Goal: Task Accomplishment & Management: Manage account settings

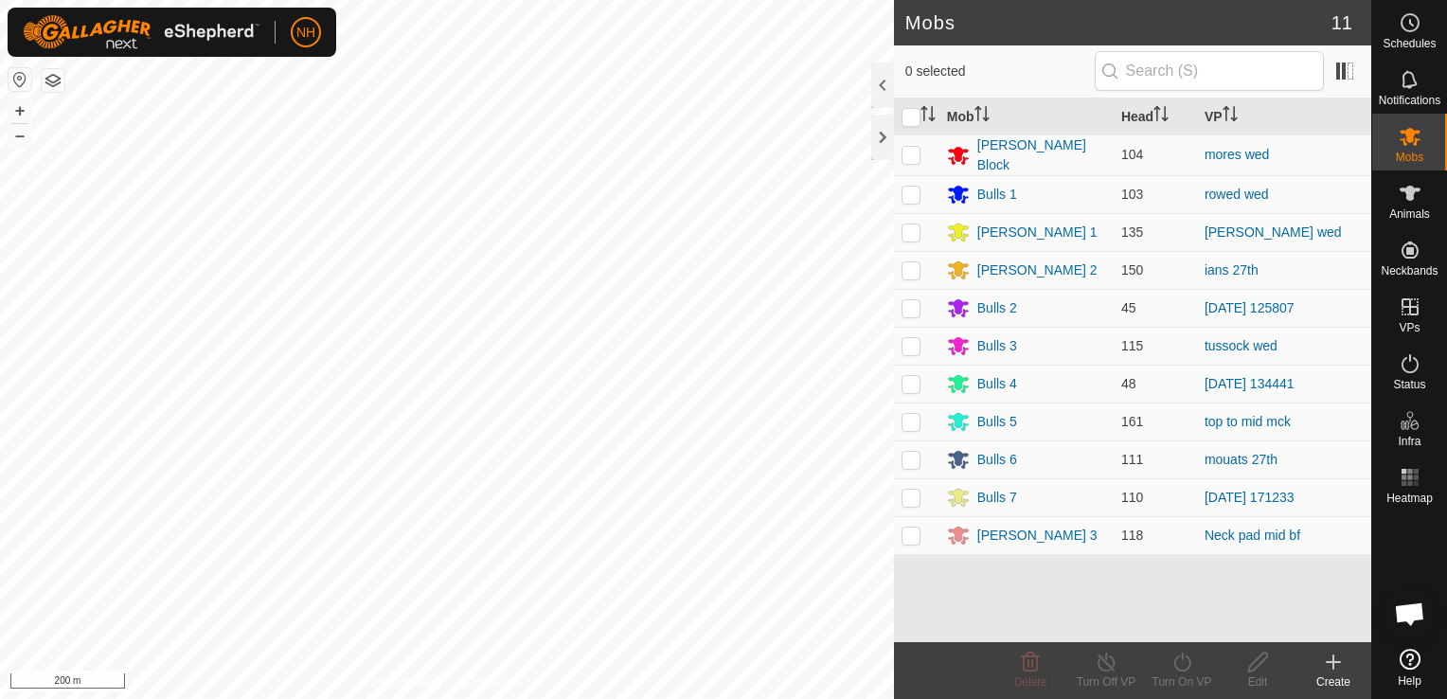
click at [498, 698] on html "NH Schedules Notifications Mobs Animals Neckbands VPs Status Infra Heatmap Help…" at bounding box center [723, 349] width 1447 height 699
click at [908, 230] on p-checkbox at bounding box center [910, 231] width 19 height 15
checkbox input "true"
click at [1178, 661] on icon at bounding box center [1182, 661] width 24 height 23
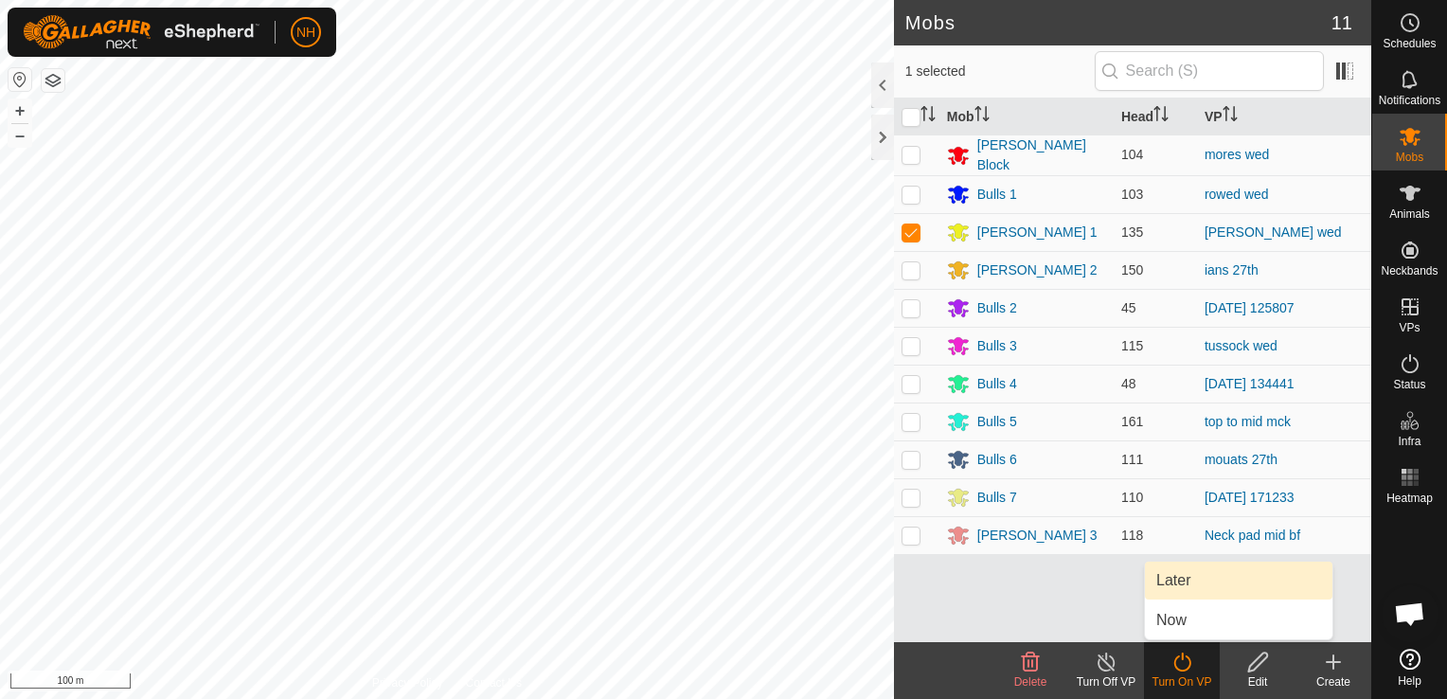
click at [1184, 579] on link "Later" at bounding box center [1238, 580] width 187 height 38
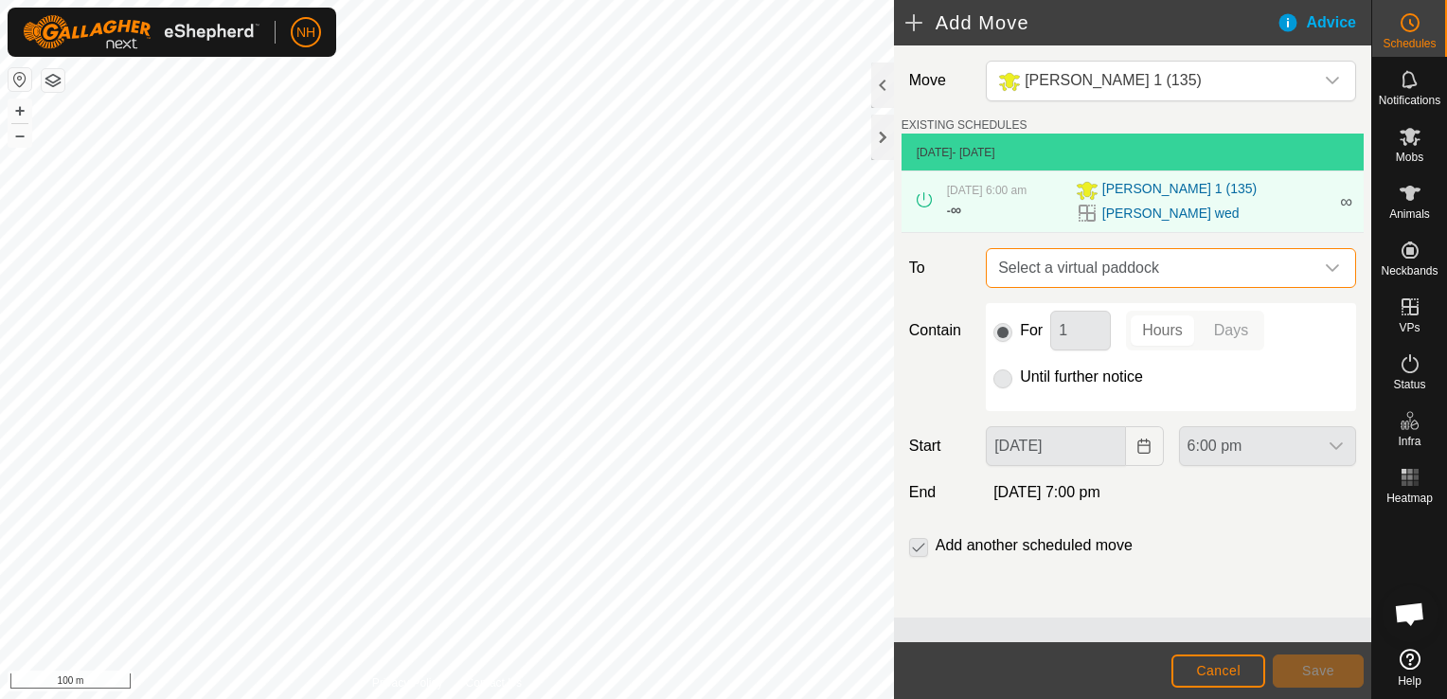
click at [1077, 271] on span "Select a virtual paddock" at bounding box center [1151, 268] width 323 height 38
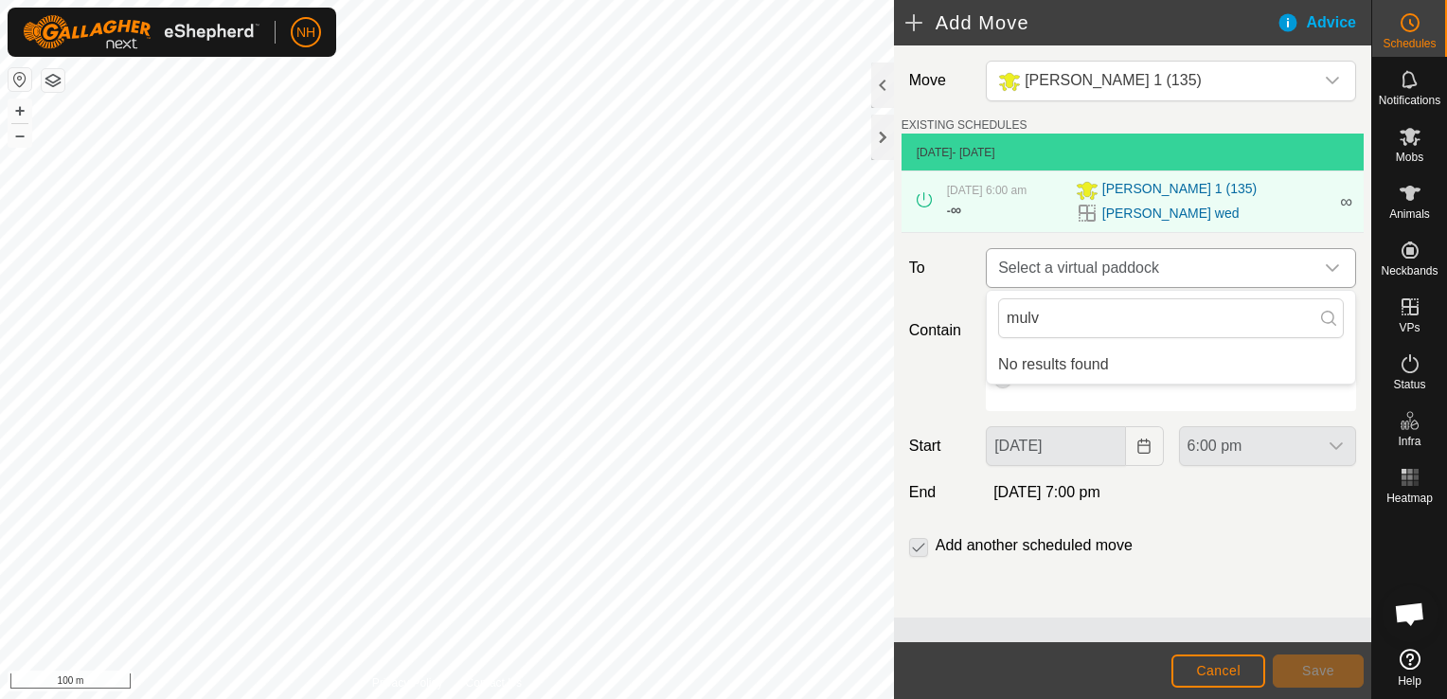
type input "mulv"
click at [1076, 272] on span "Select a virtual paddock" at bounding box center [1151, 268] width 323 height 38
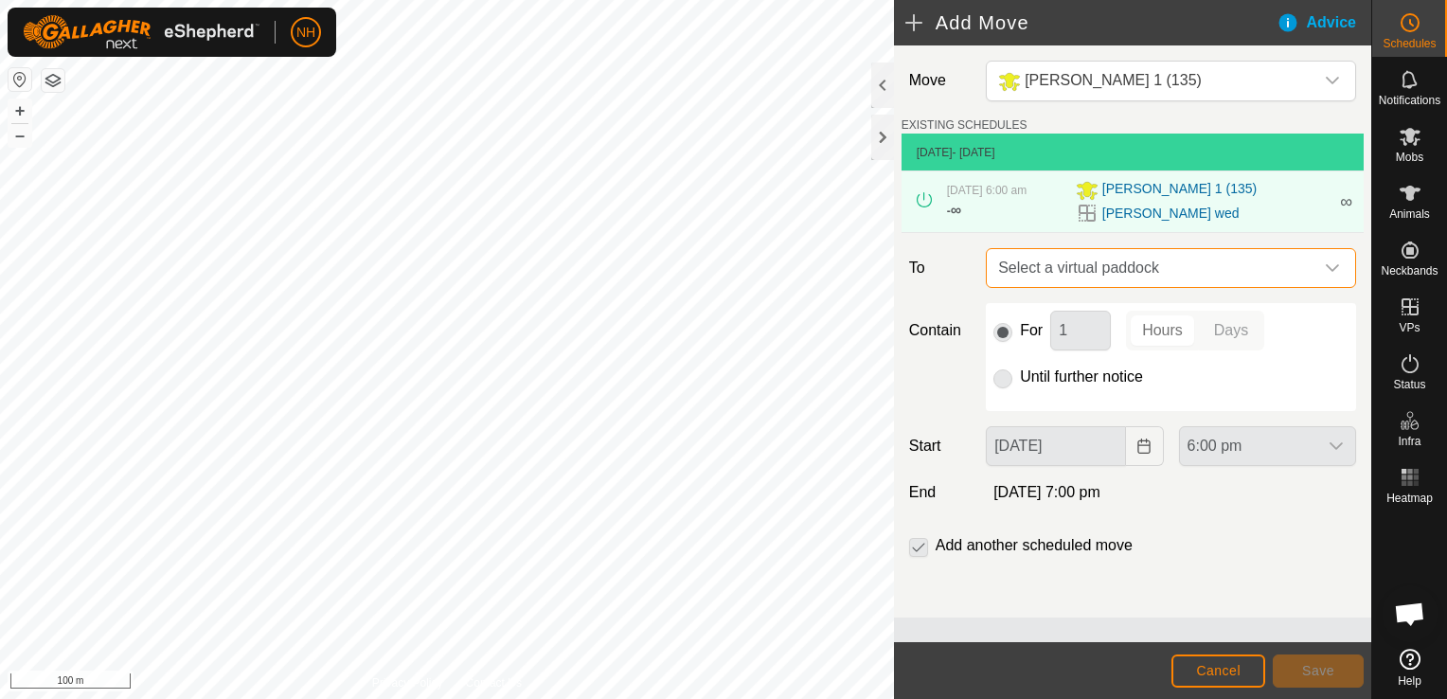
click at [1082, 260] on span "Select a virtual paddock" at bounding box center [1151, 268] width 323 height 38
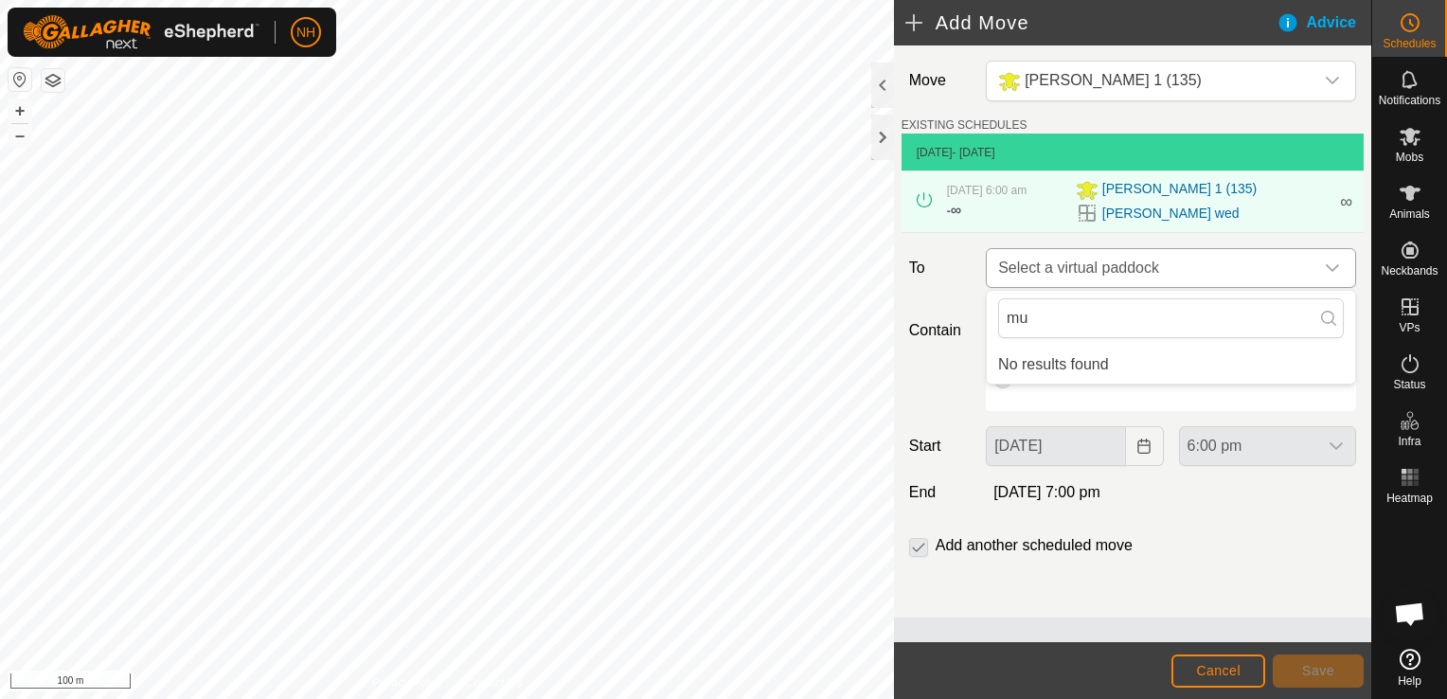
type input "m"
click at [1060, 271] on span "Select a virtual paddock" at bounding box center [1151, 268] width 323 height 38
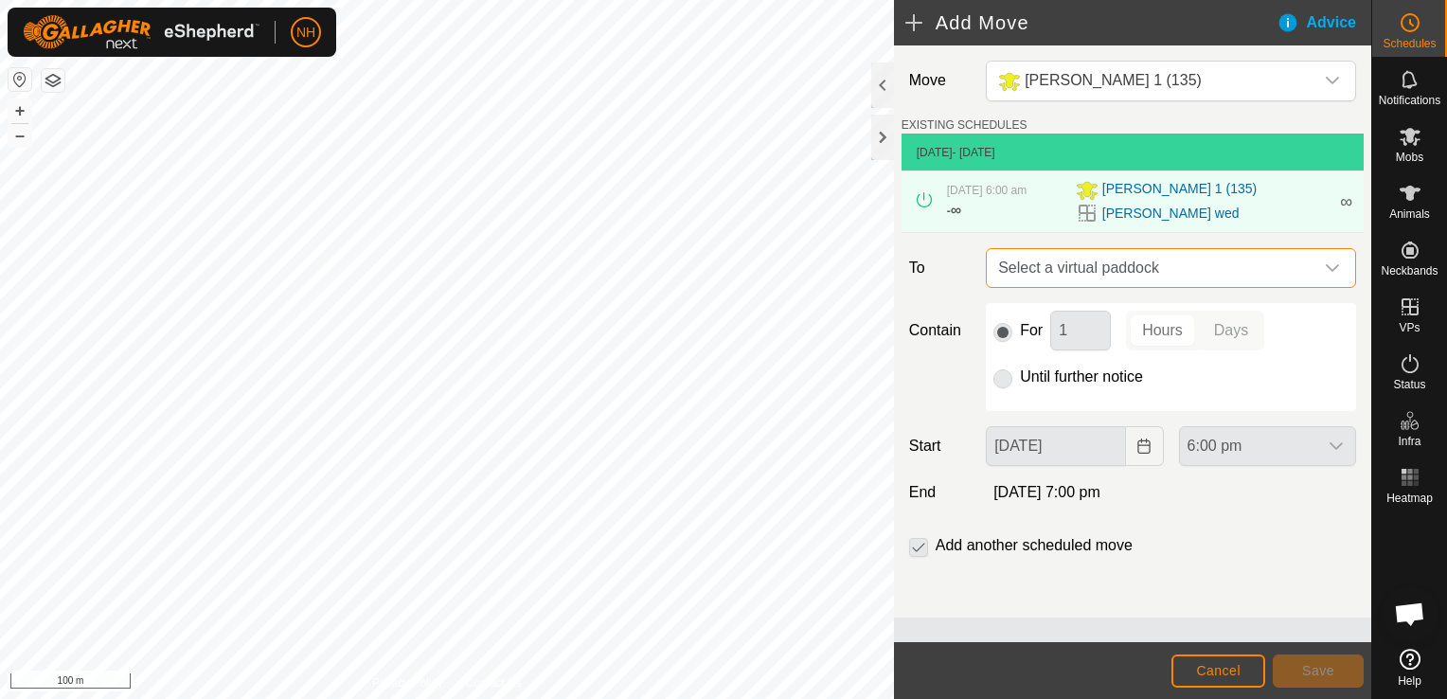
click at [925, 203] on icon at bounding box center [924, 199] width 15 height 15
click at [920, 543] on p-checkbox at bounding box center [918, 545] width 19 height 23
click at [920, 541] on p-checkbox at bounding box center [918, 545] width 19 height 23
click at [1247, 450] on div "6:00 pm" at bounding box center [1267, 446] width 192 height 40
click at [1125, 187] on span "[PERSON_NAME] 1 (135)" at bounding box center [1179, 190] width 154 height 23
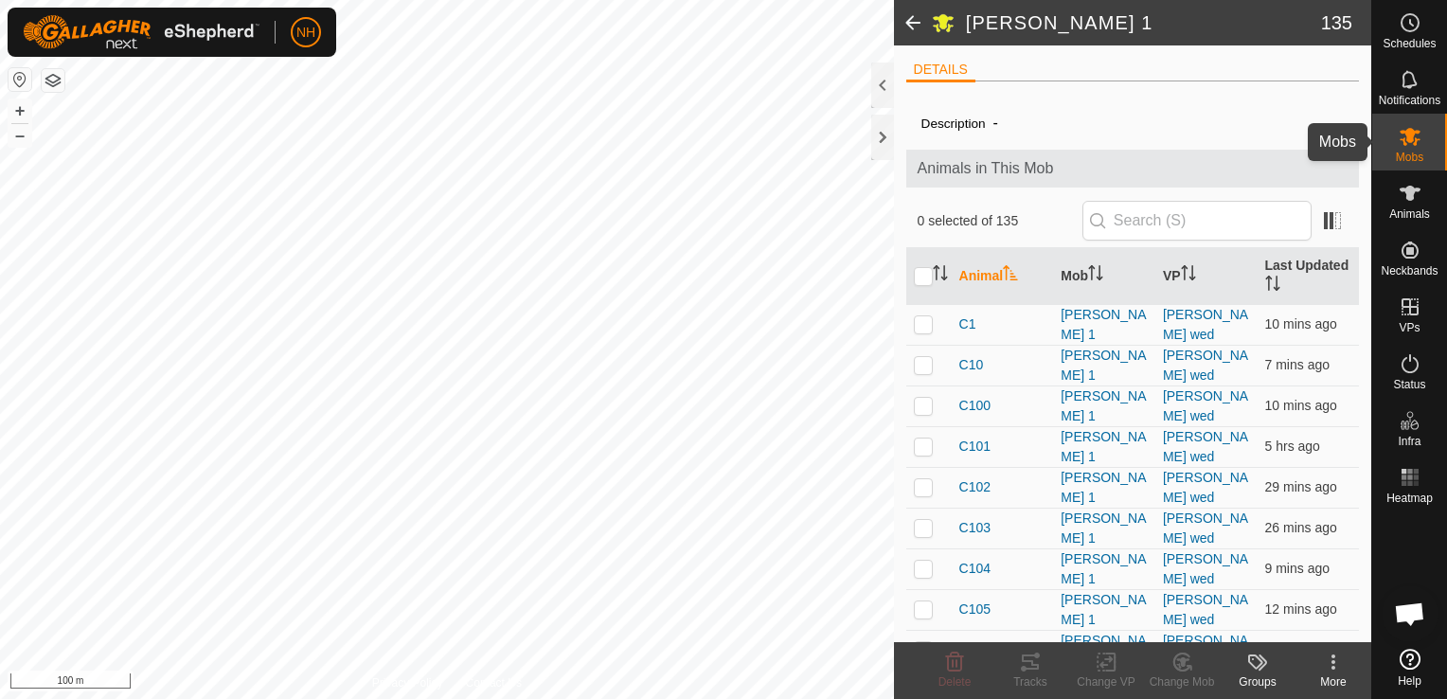
click at [1416, 141] on icon at bounding box center [1409, 137] width 21 height 18
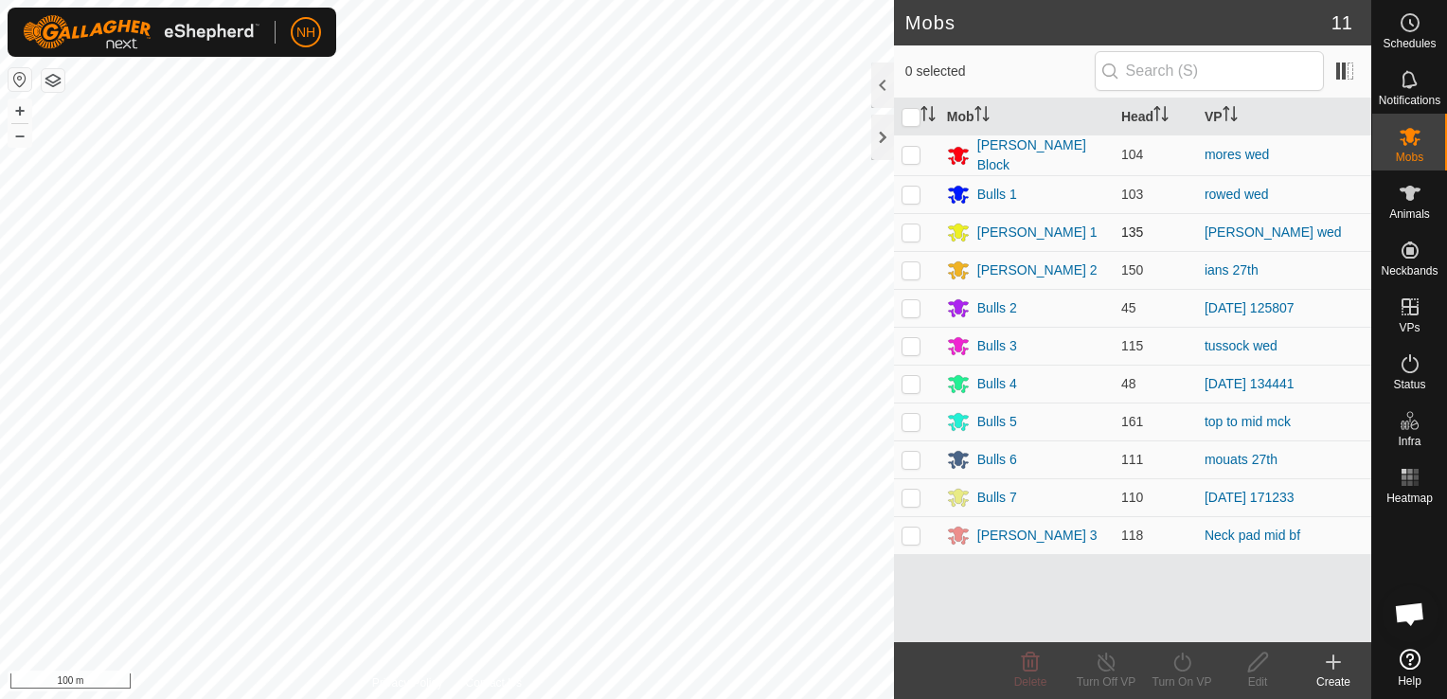
click at [914, 232] on p-checkbox at bounding box center [910, 231] width 19 height 15
checkbox input "true"
click at [1174, 663] on icon at bounding box center [1181, 661] width 17 height 19
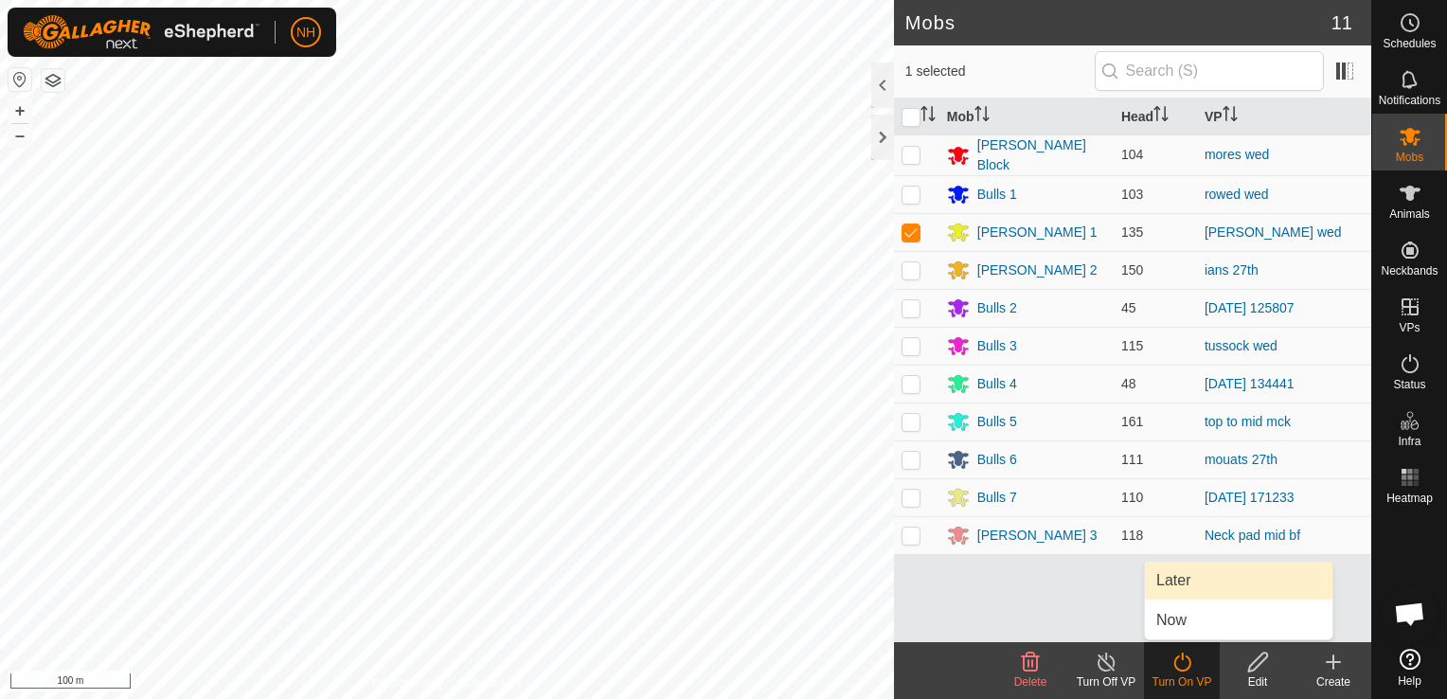
click at [1166, 581] on link "Later" at bounding box center [1238, 580] width 187 height 38
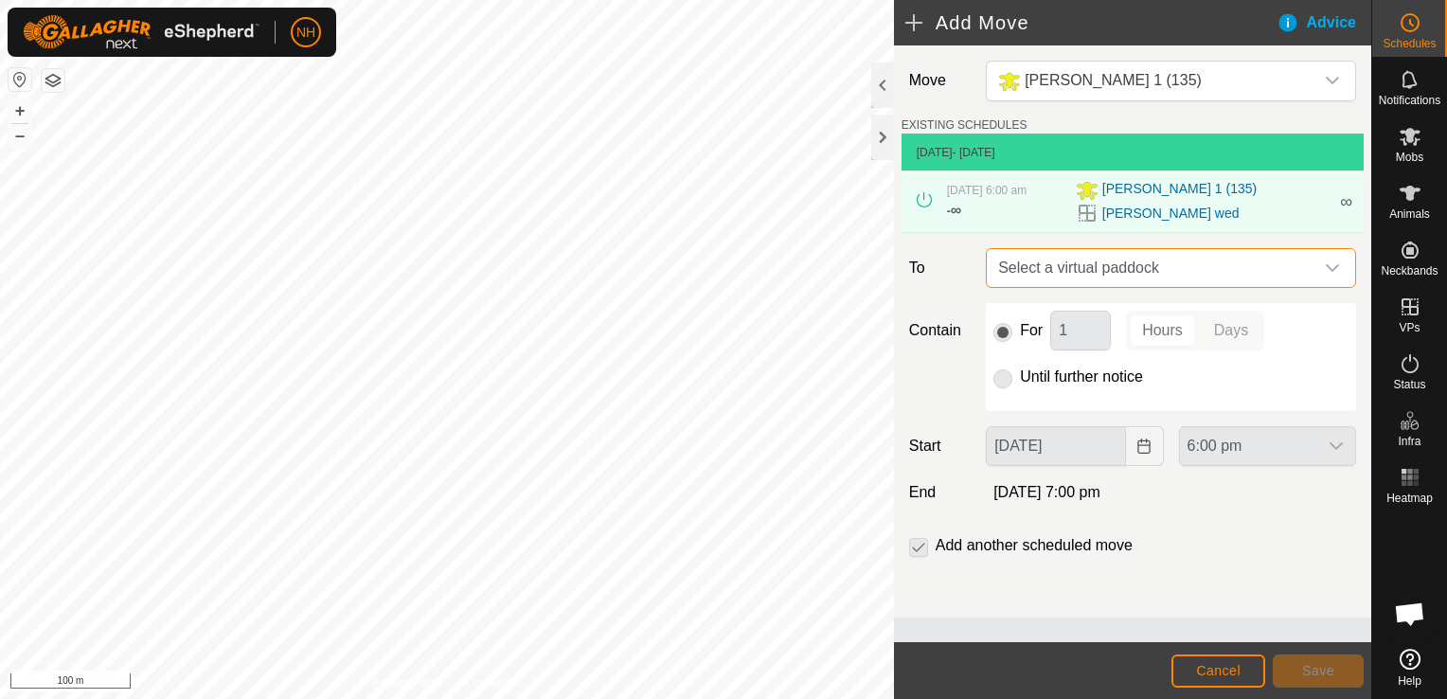
click at [1097, 257] on span "Select a virtual paddock" at bounding box center [1151, 268] width 323 height 38
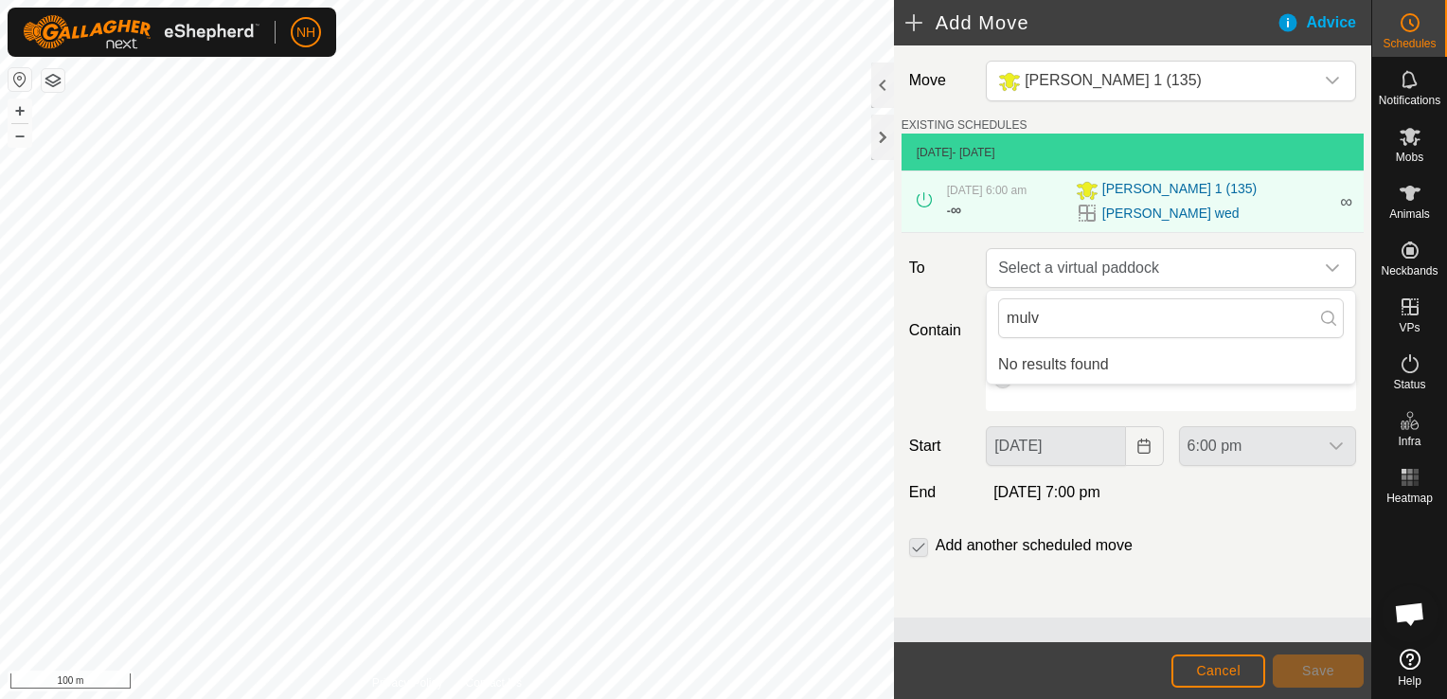
type input "mulv"
click at [1237, 672] on span "Cancel" at bounding box center [1218, 670] width 45 height 15
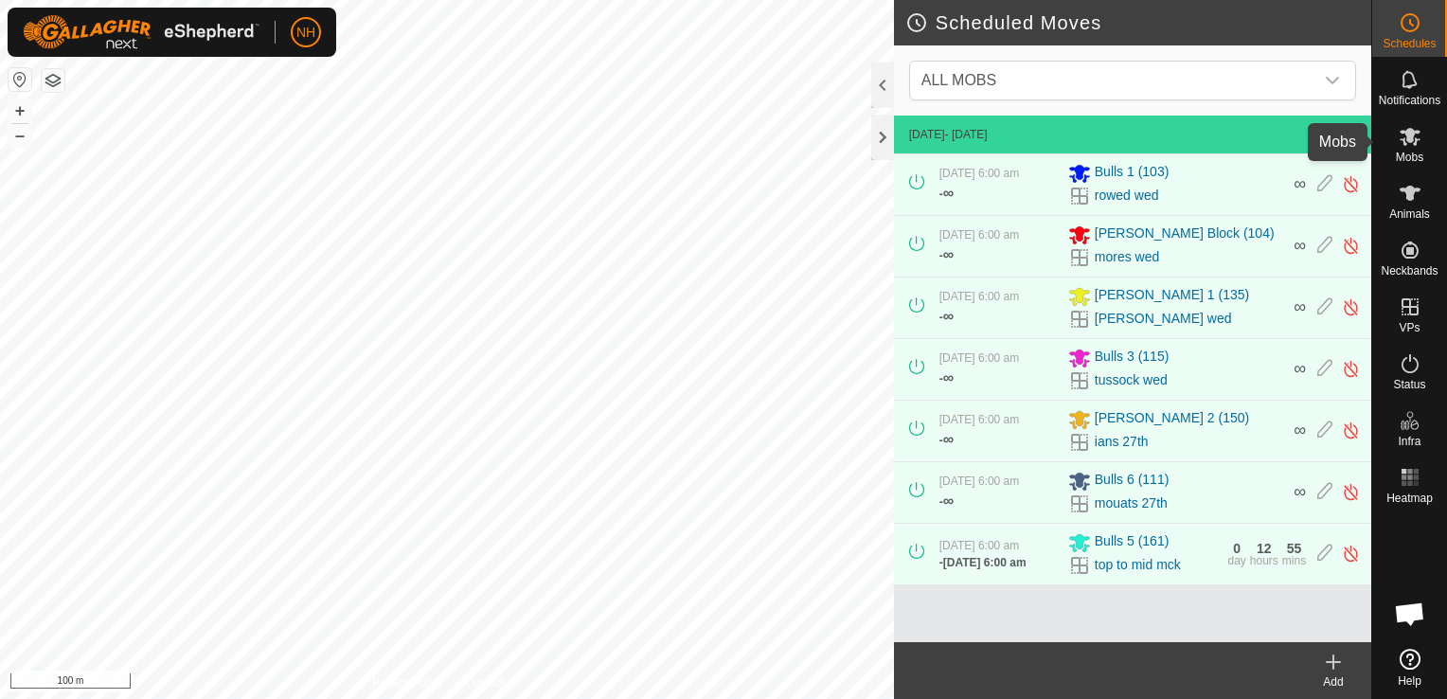
click at [1408, 138] on icon at bounding box center [1409, 137] width 21 height 18
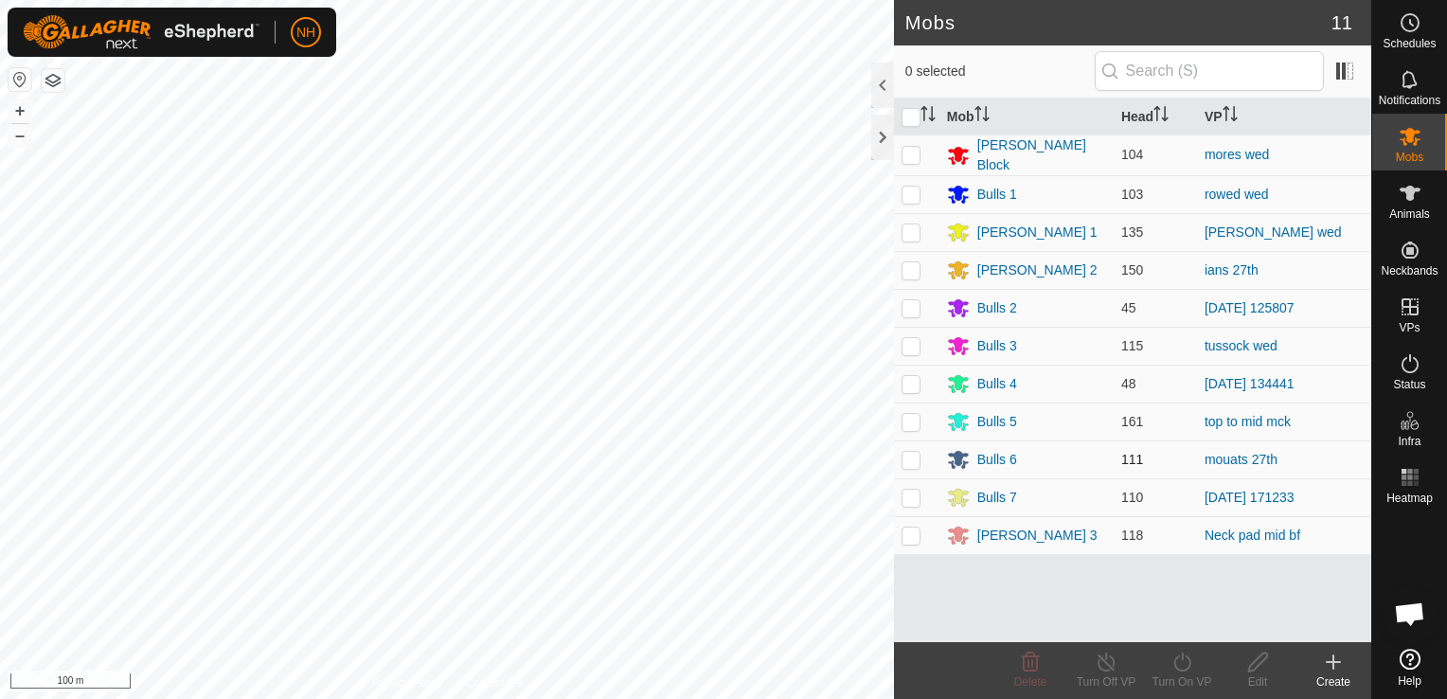
click at [905, 454] on p-checkbox at bounding box center [910, 459] width 19 height 15
checkbox input "true"
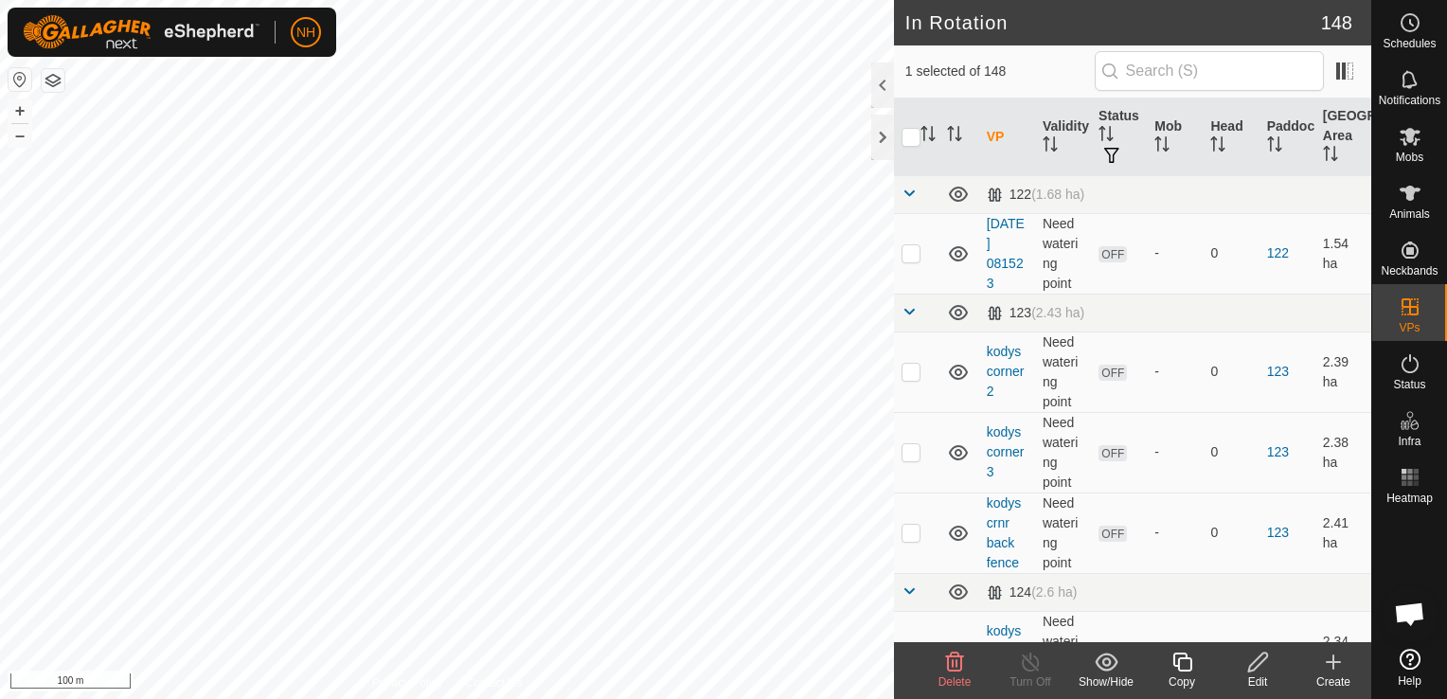
checkbox input "false"
checkbox input "true"
click at [1408, 148] on es-mob-svg-icon at bounding box center [1410, 136] width 34 height 30
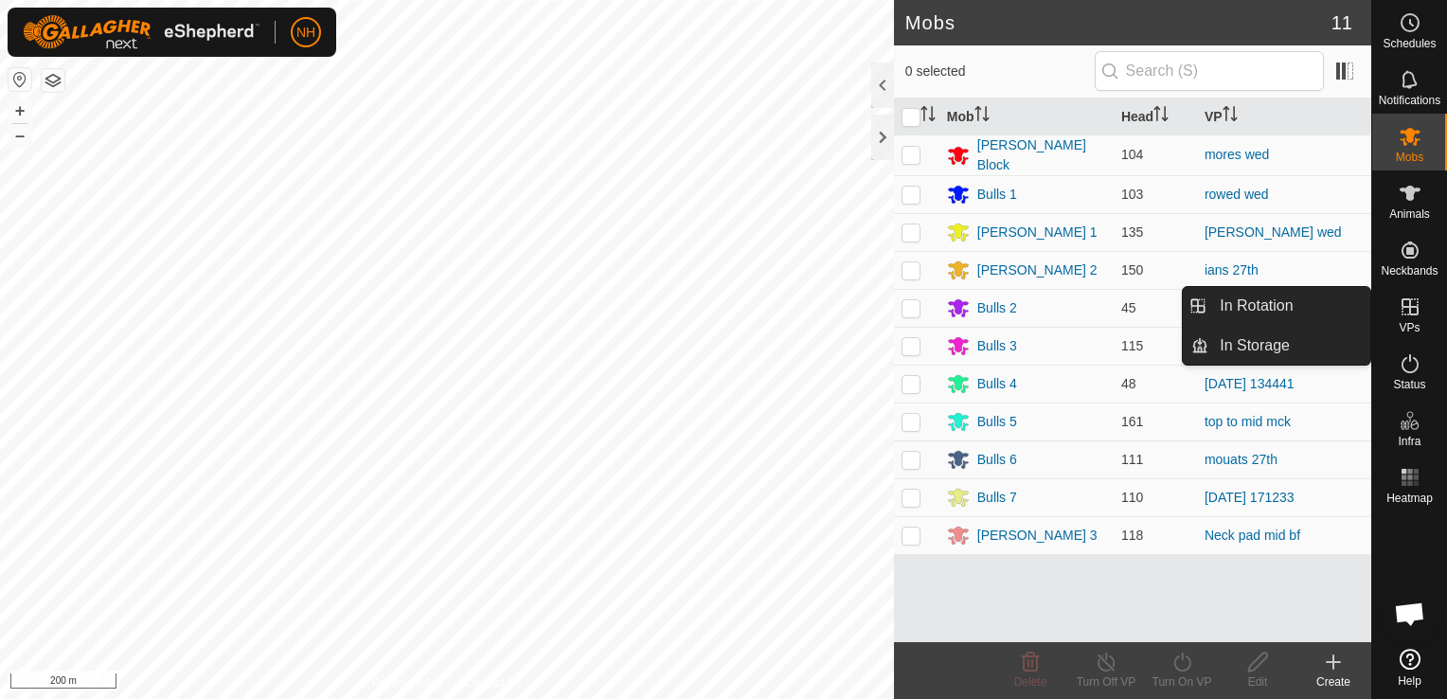
click at [1412, 312] on icon at bounding box center [1409, 306] width 23 height 23
click at [1251, 304] on link "In Rotation" at bounding box center [1289, 306] width 162 height 38
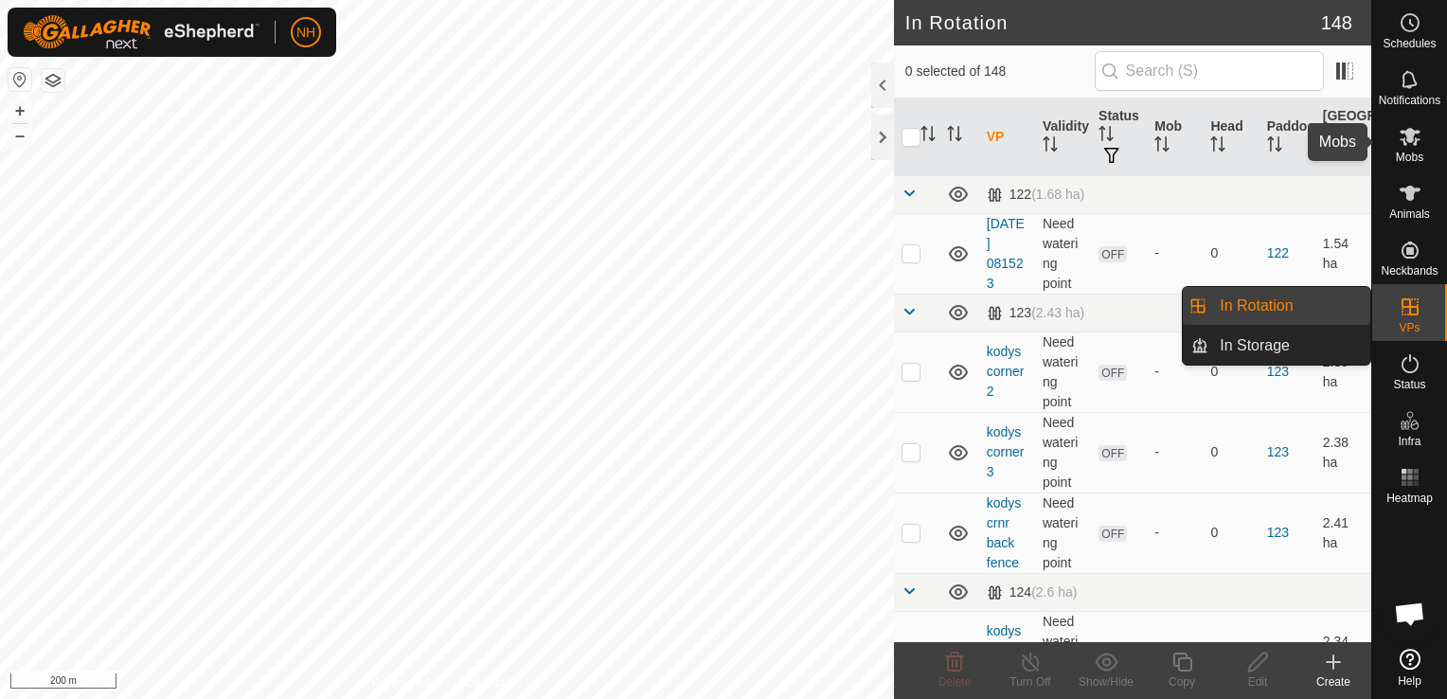
click at [1410, 146] on icon at bounding box center [1409, 136] width 23 height 23
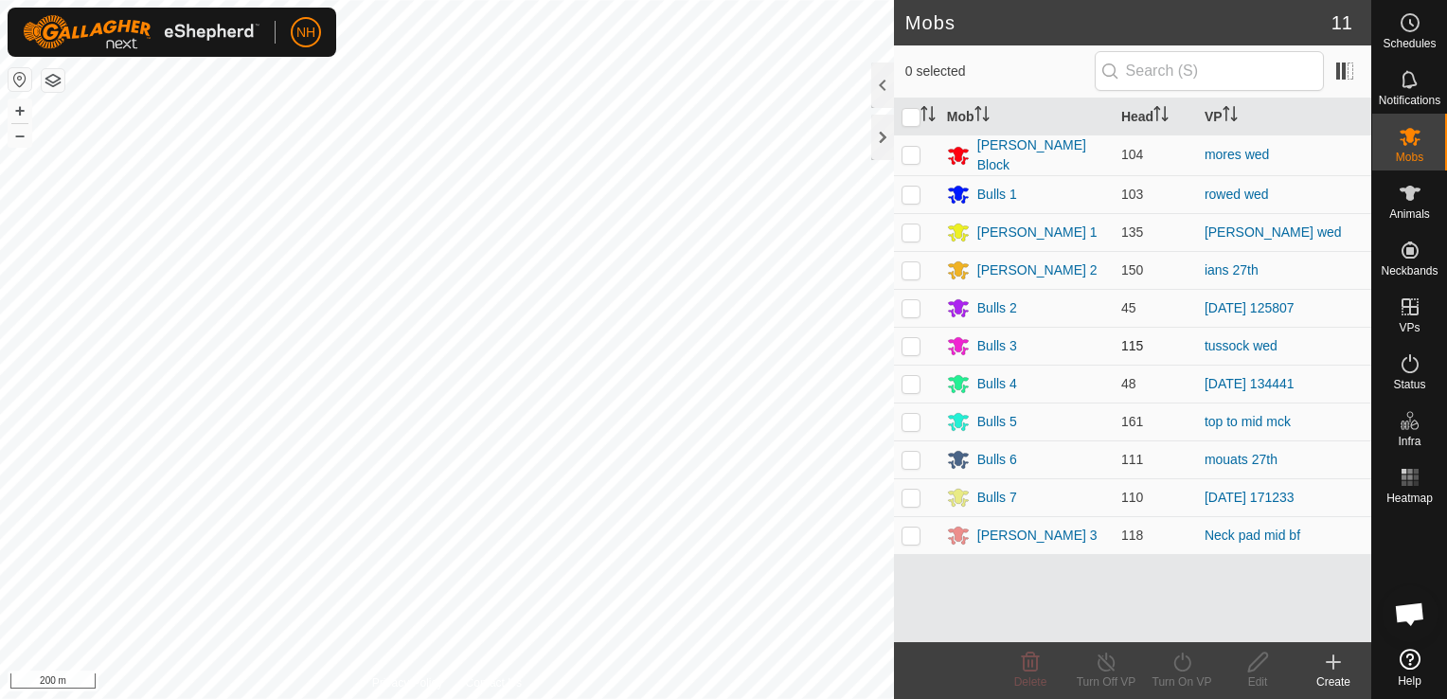
click at [912, 347] on p-checkbox at bounding box center [910, 345] width 19 height 15
checkbox input "true"
click at [1184, 673] on div "Turn On VP" at bounding box center [1182, 681] width 76 height 17
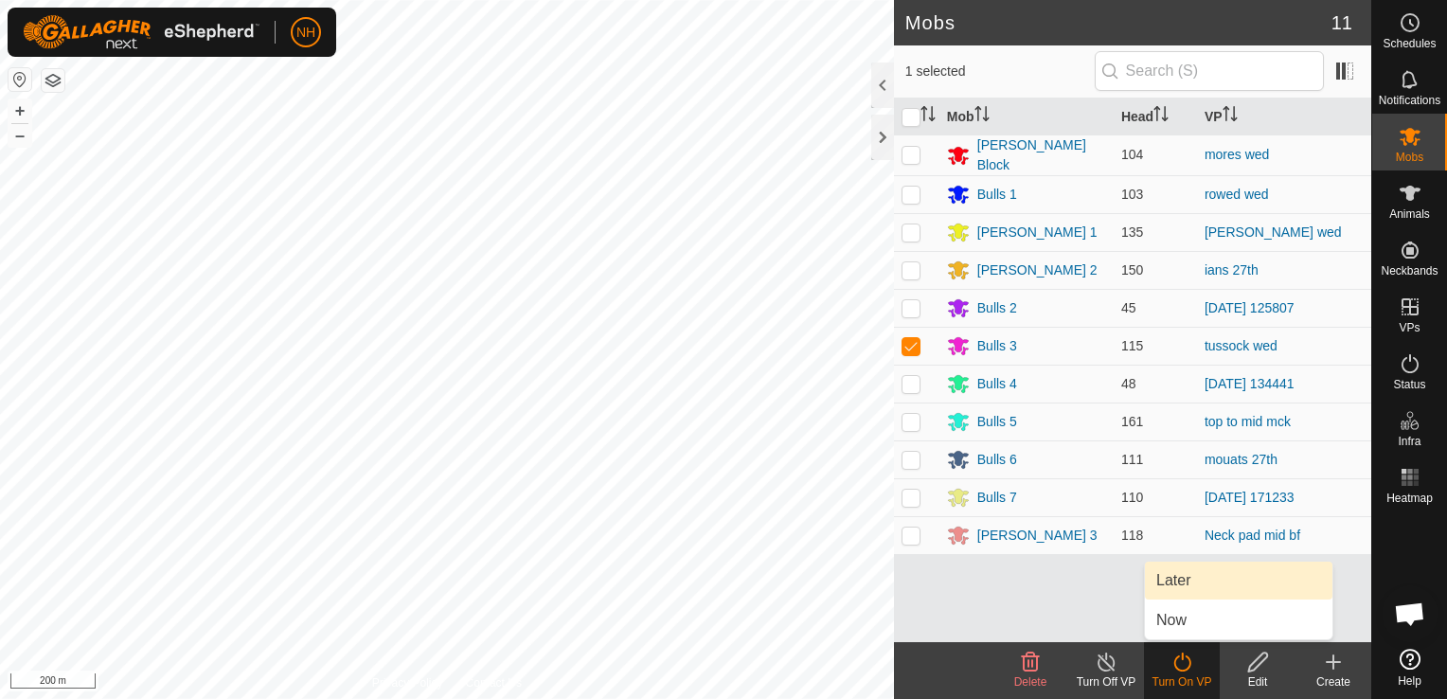
click at [1217, 579] on link "Later" at bounding box center [1238, 580] width 187 height 38
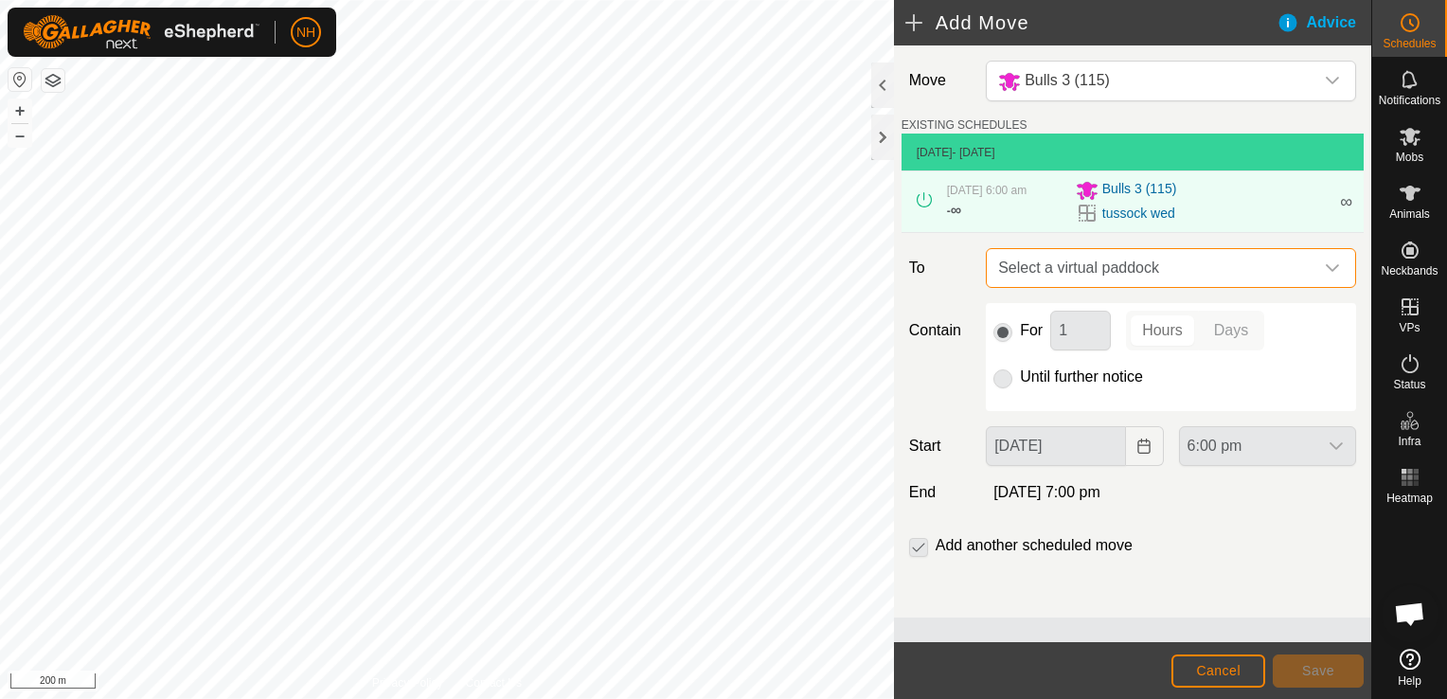
click at [1061, 267] on span "Select a virtual paddock" at bounding box center [1151, 268] width 323 height 38
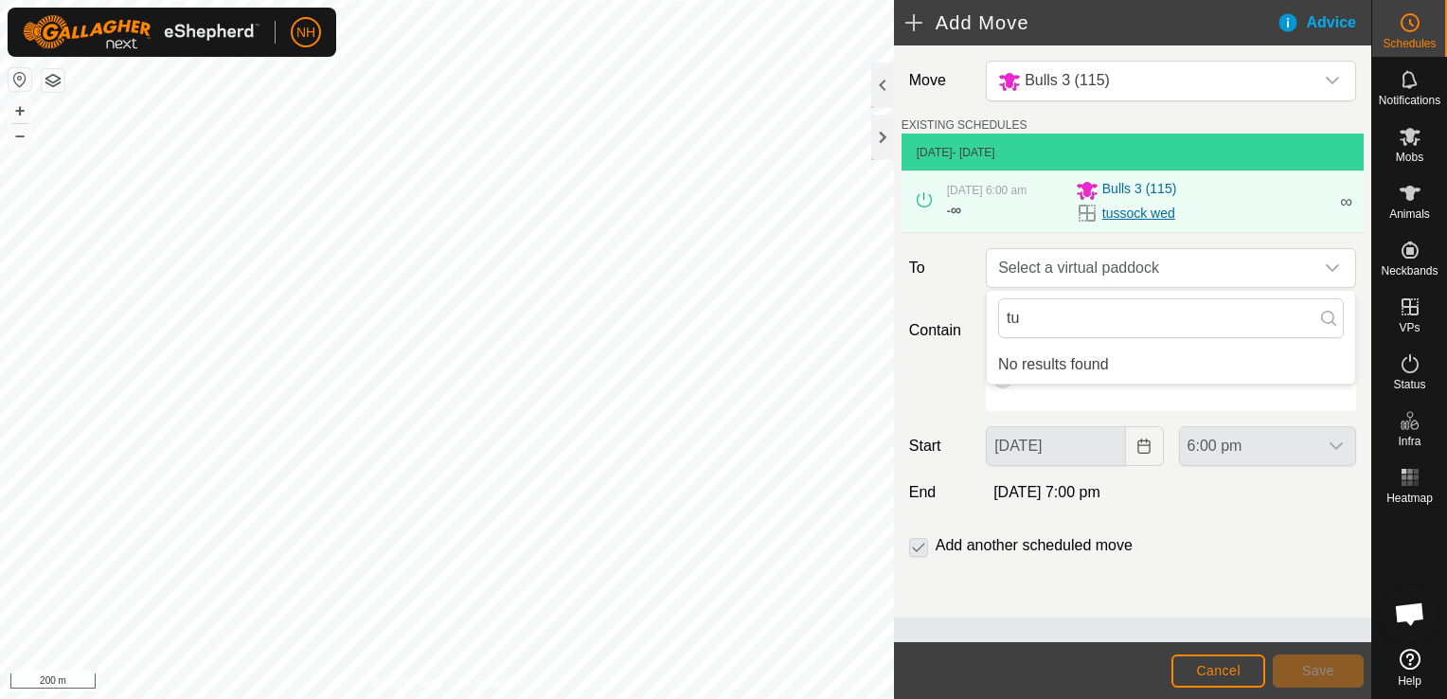
type input "tu"
click at [1126, 218] on link "tussock wed" at bounding box center [1138, 214] width 73 height 20
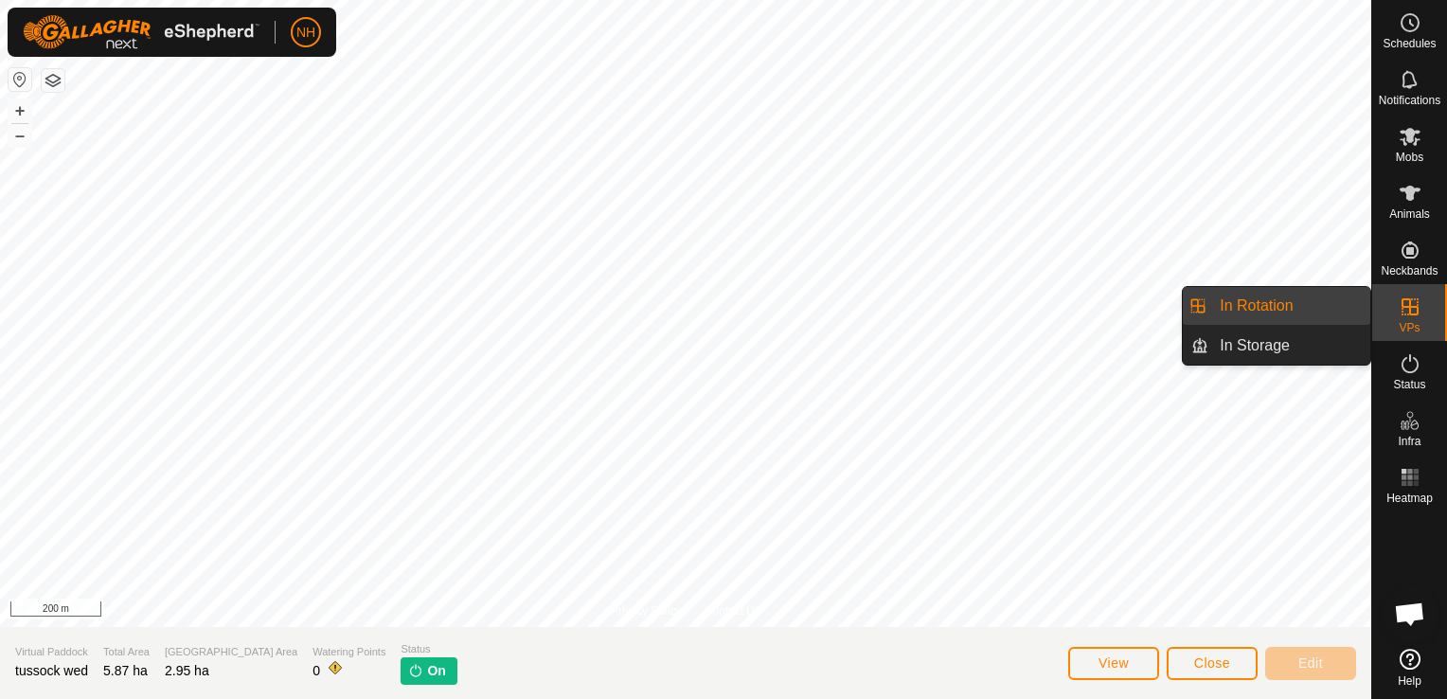
click at [1278, 311] on link "In Rotation" at bounding box center [1289, 306] width 162 height 38
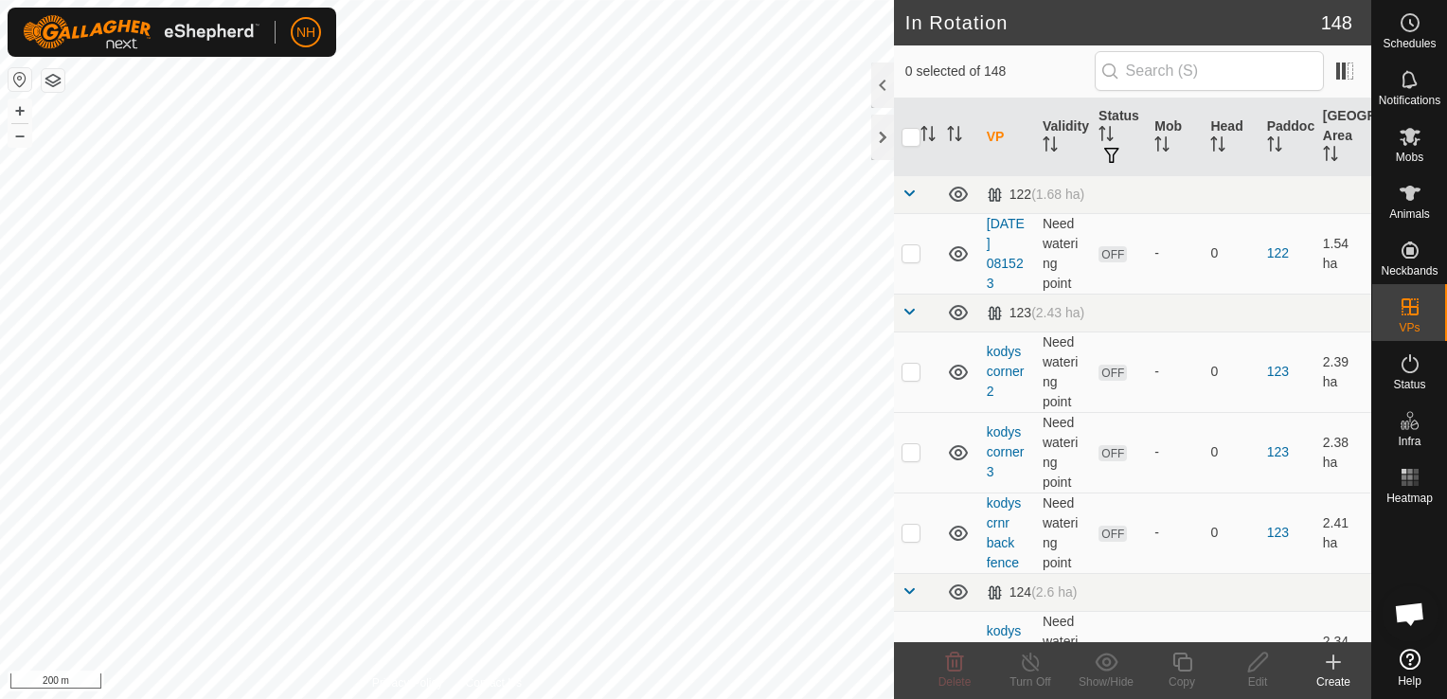
click at [1330, 669] on icon at bounding box center [1333, 661] width 23 height 23
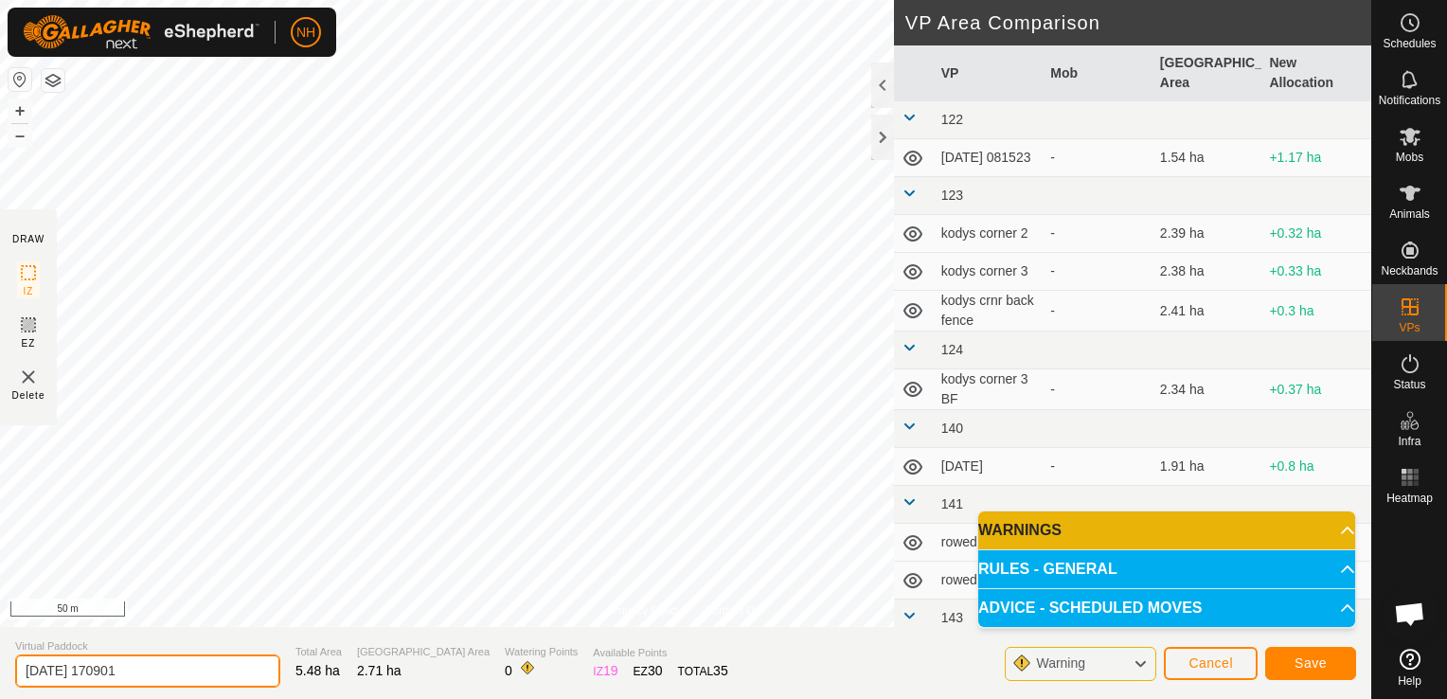
click at [209, 668] on input "[DATE] 170901" at bounding box center [147, 670] width 265 height 33
type input "2"
type input "mouats 28th"
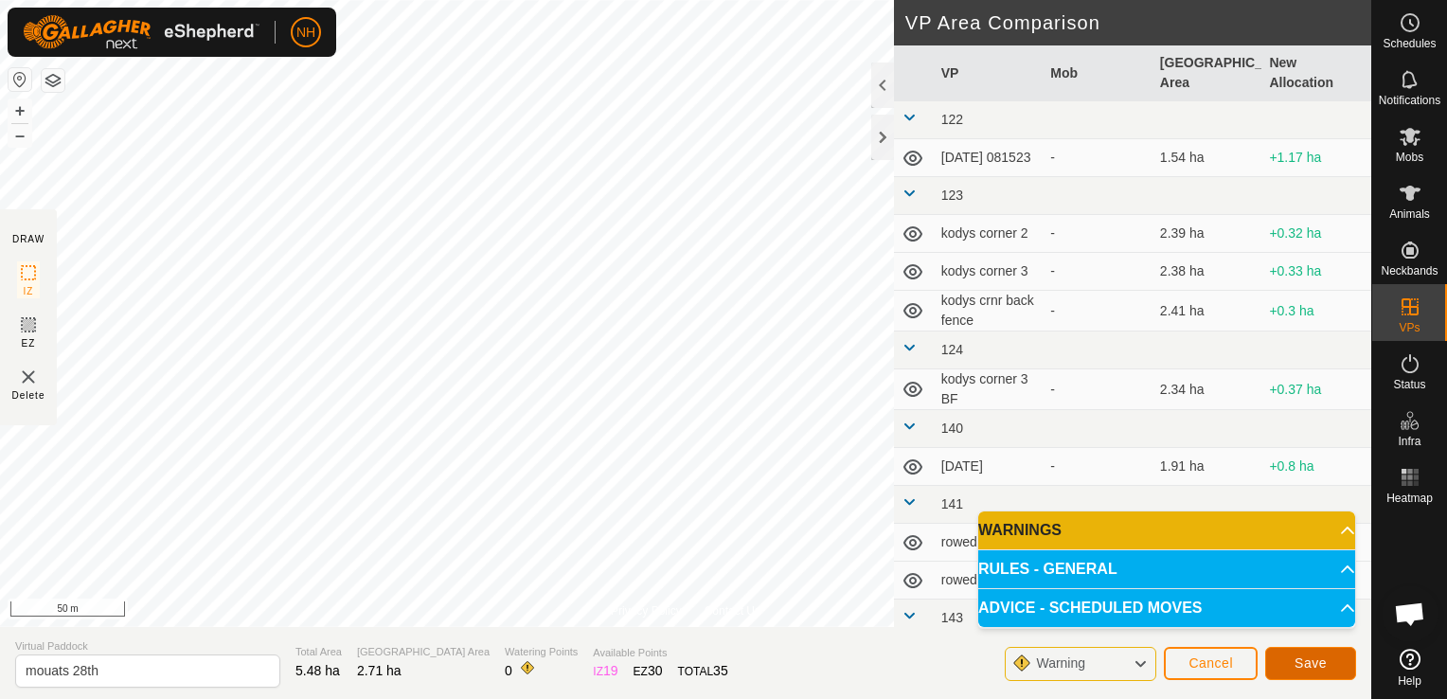
click at [1311, 662] on span "Save" at bounding box center [1310, 662] width 32 height 15
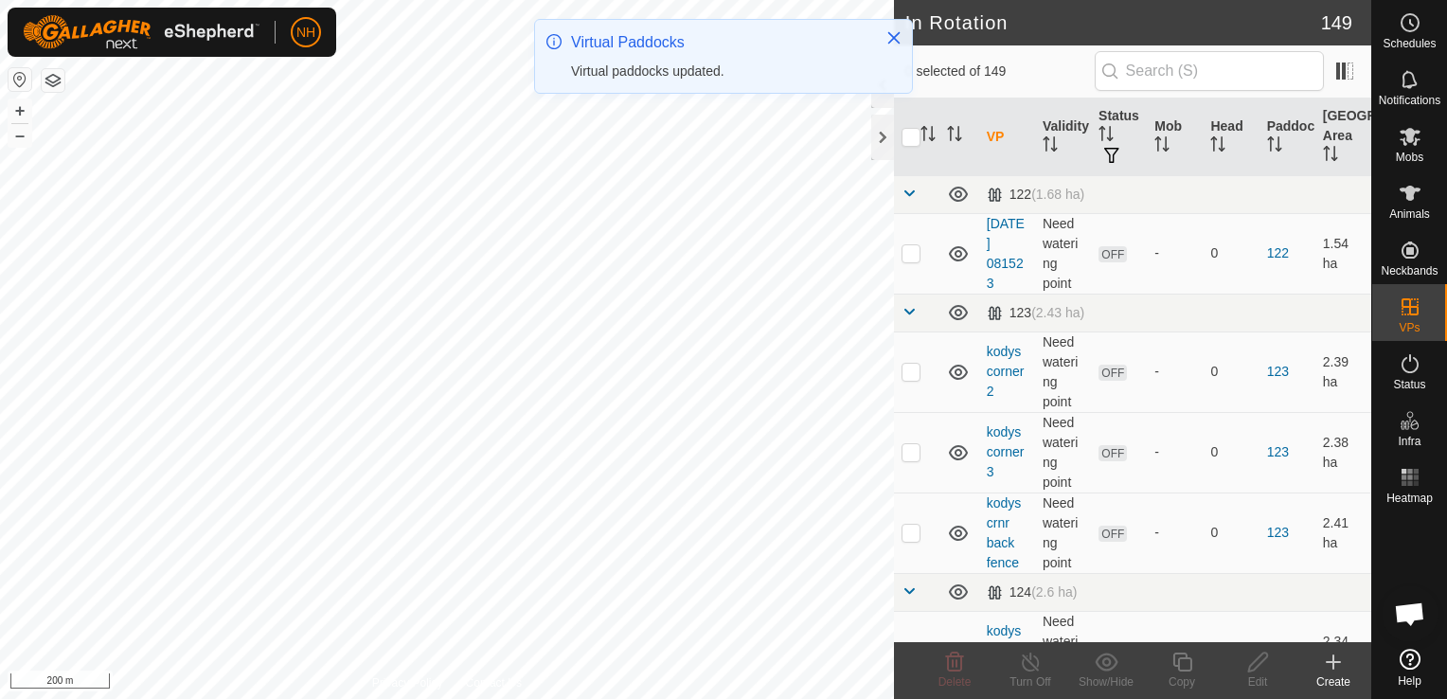
click at [1333, 667] on icon at bounding box center [1333, 661] width 0 height 13
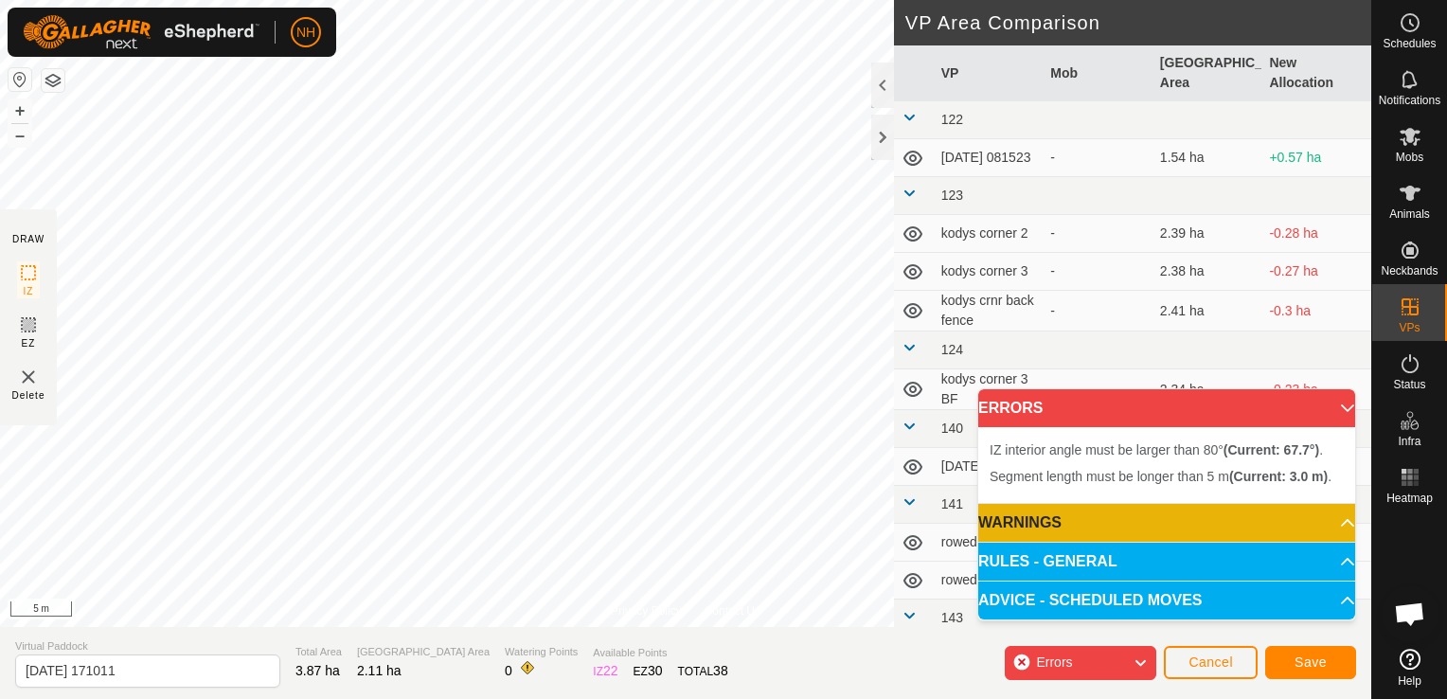
click at [334, 663] on div "Privacy Policy Contact Us + – ⇧ i 5 m DRAW IZ EZ Delete VP Area Comparison VP M…" at bounding box center [685, 349] width 1371 height 699
click at [1215, 657] on span "Cancel" at bounding box center [1210, 661] width 45 height 15
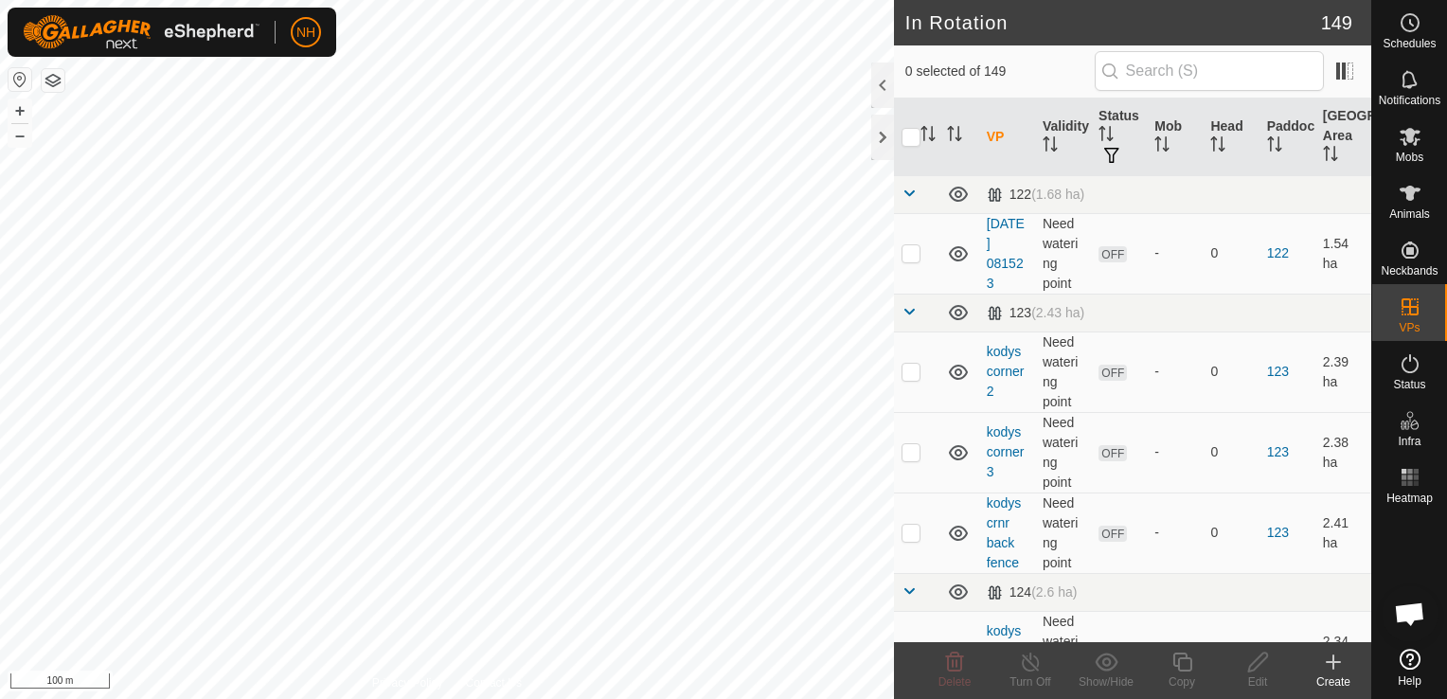
click at [1337, 665] on icon at bounding box center [1333, 661] width 23 height 23
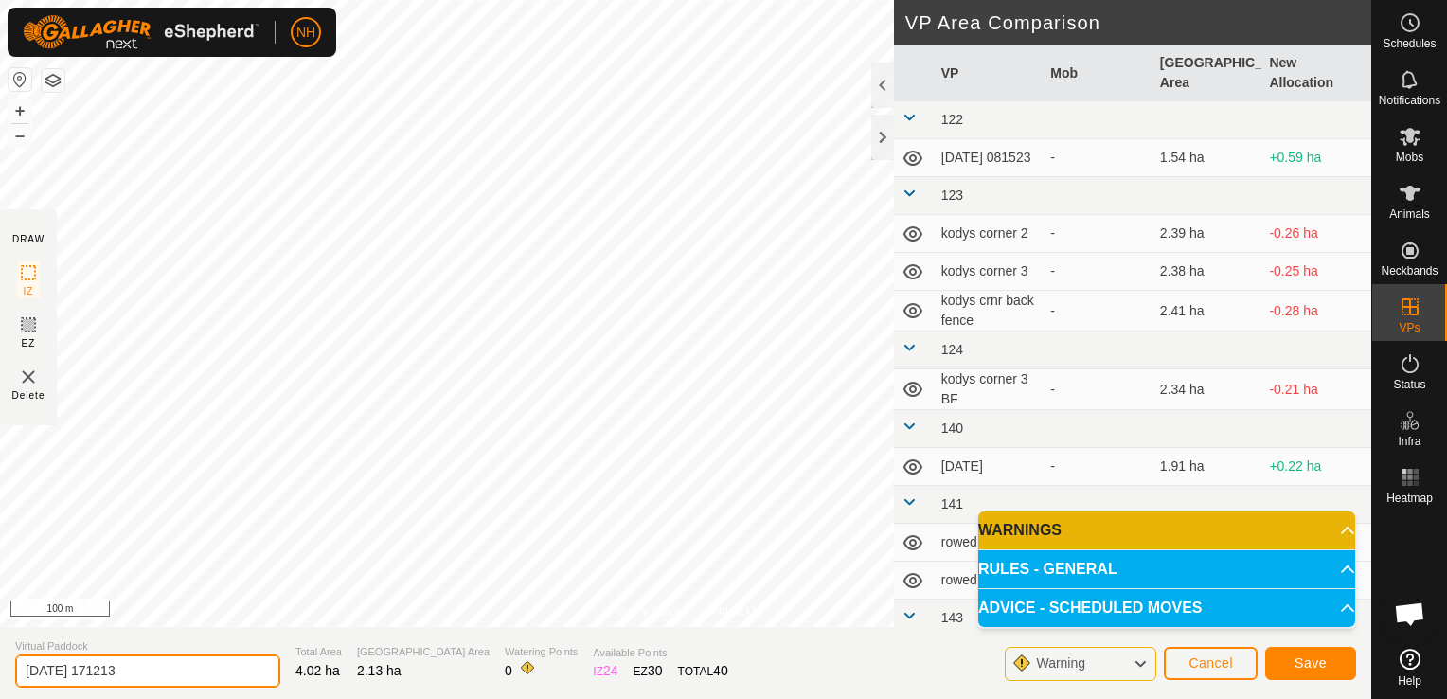
click at [217, 673] on input "[DATE] 171213" at bounding box center [147, 670] width 265 height 33
type input "2"
type input "ians 28th"
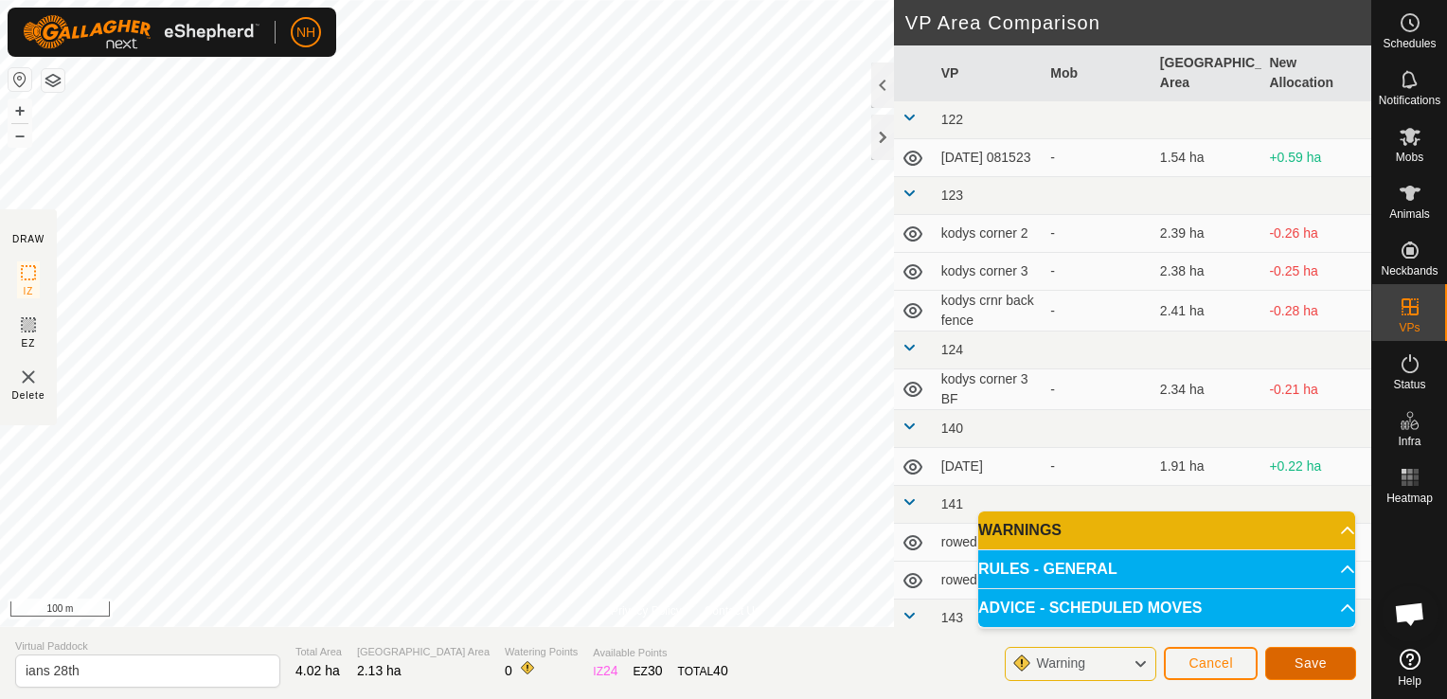
click at [1308, 666] on span "Save" at bounding box center [1310, 662] width 32 height 15
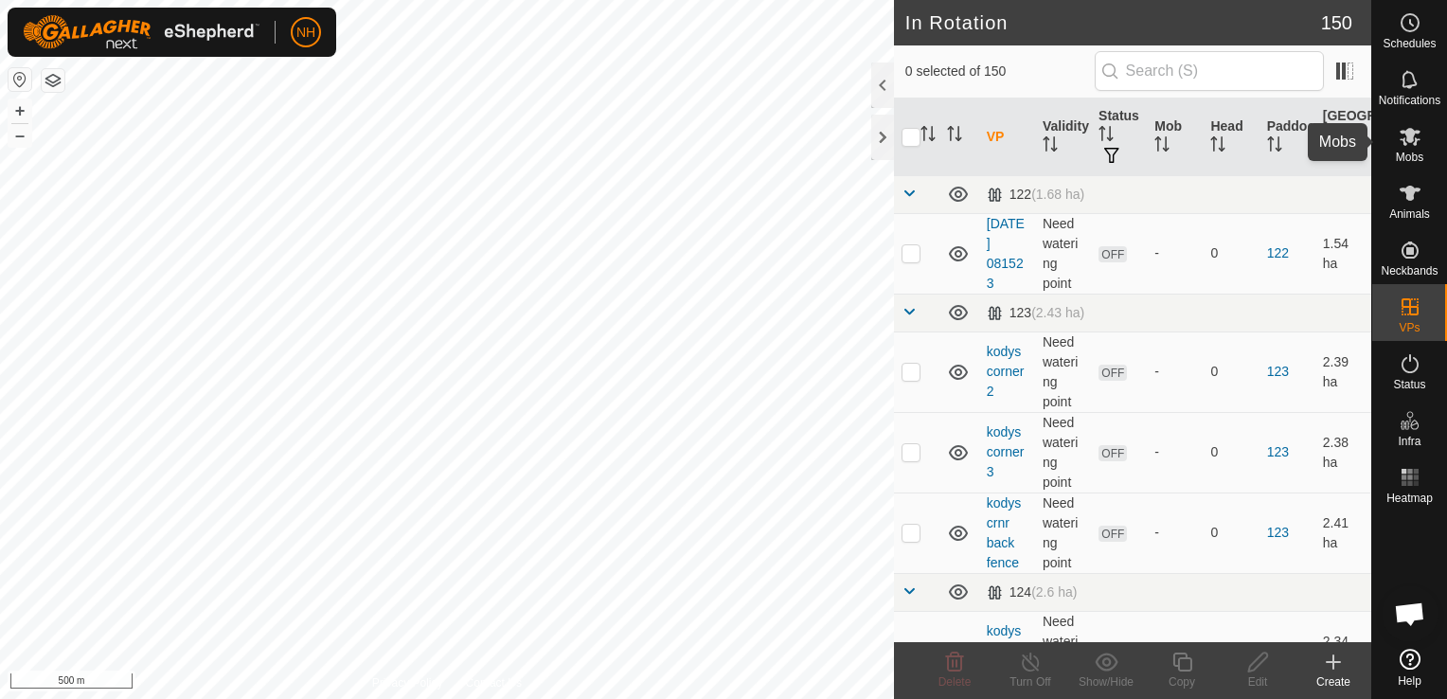
click at [1411, 138] on icon at bounding box center [1409, 137] width 21 height 18
